Goal: Task Accomplishment & Management: Manage account settings

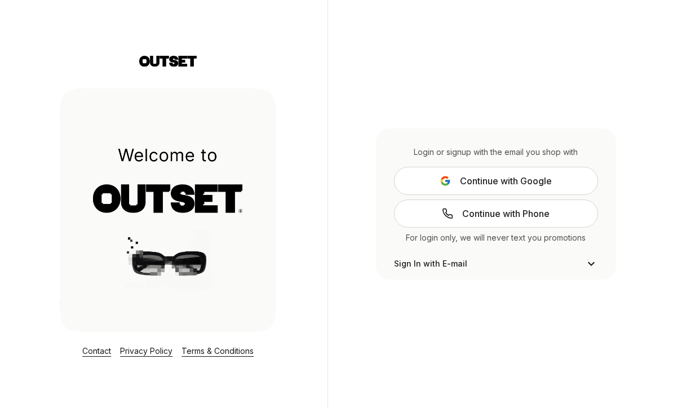
scroll to position [5, 0]
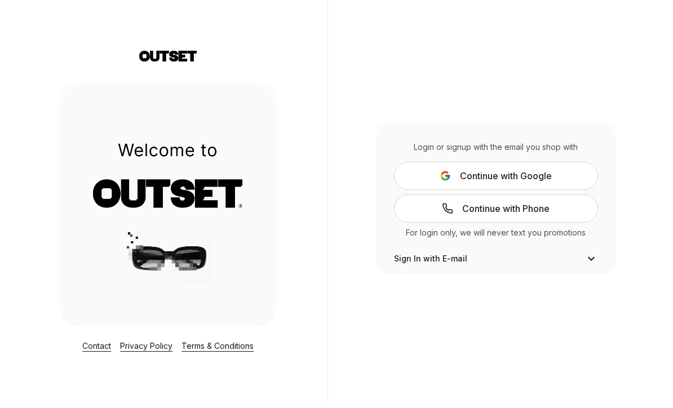
click at [418, 171] on div "Login or signup with the email you shop with Continue with Google Continue with…" at bounding box center [496, 199] width 240 height 151
click at [551, 183] on span "Continue with Google" at bounding box center [506, 177] width 92 height 14
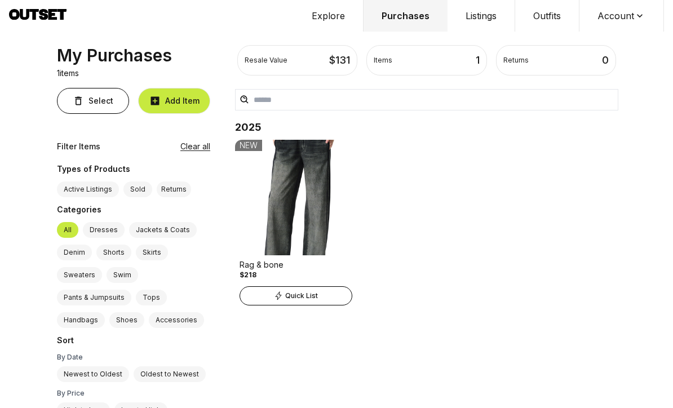
click at [487, 16] on button "Listings" at bounding box center [481, 16] width 68 height 32
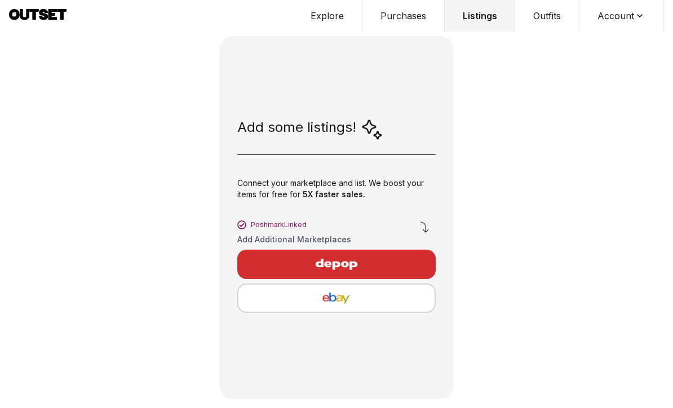
click at [638, 22] on button "Account" at bounding box center [621, 16] width 85 height 32
click at [570, 138] on div "Add some listings! Connect your marketplace and list. We boost your items for f…" at bounding box center [336, 204] width 673 height 408
click at [329, 19] on button "Explore" at bounding box center [327, 16] width 70 height 32
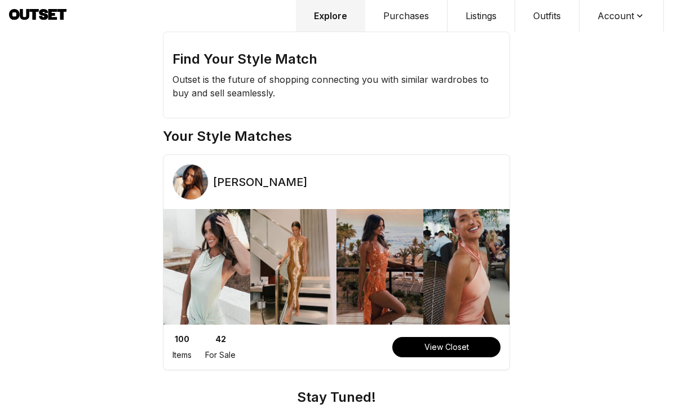
scroll to position [13, 0]
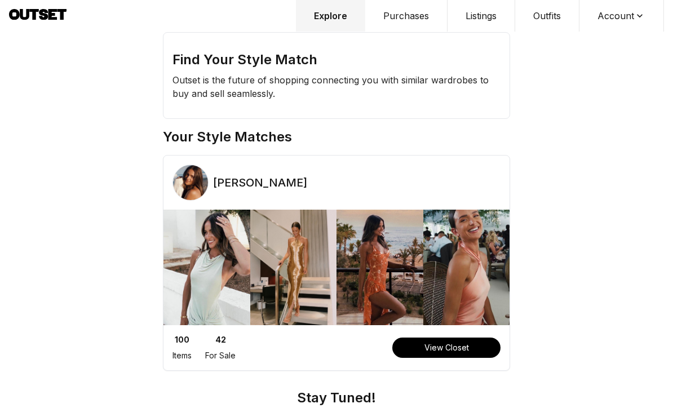
click at [413, 20] on button "Purchases" at bounding box center [406, 16] width 82 height 32
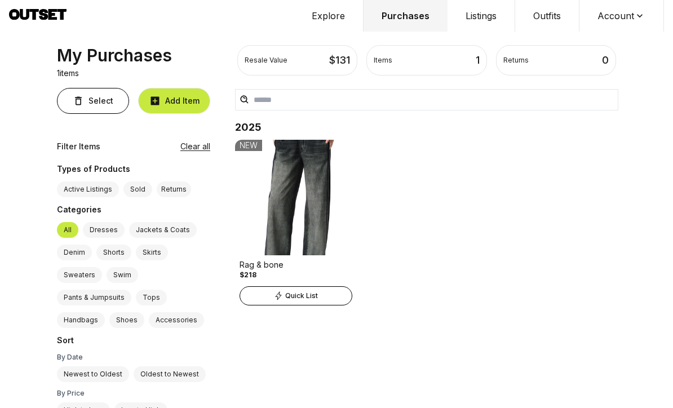
click at [478, 17] on button "Listings" at bounding box center [481, 16] width 68 height 32
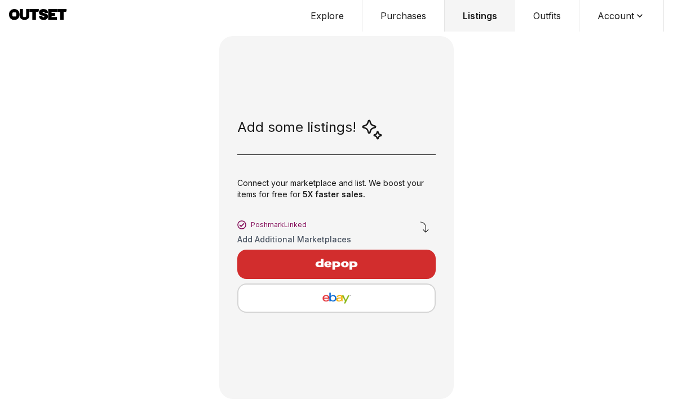
click at [494, 21] on button "Listings" at bounding box center [480, 16] width 70 height 32
